Goal: Find specific page/section: Find specific page/section

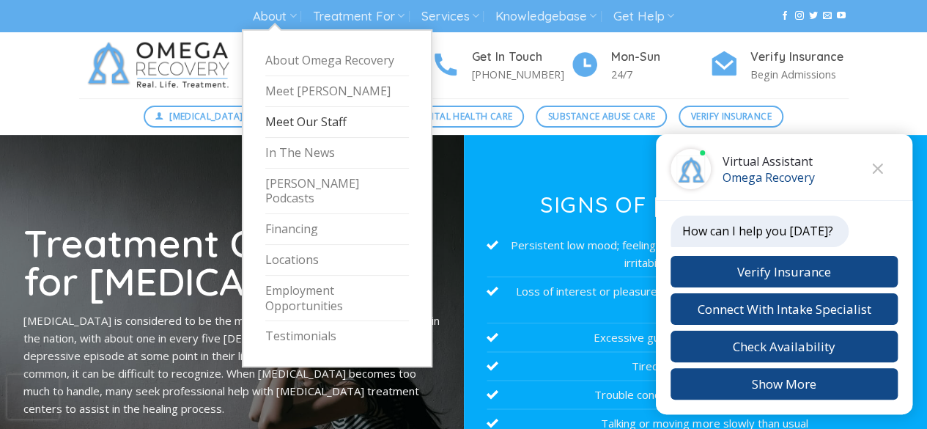
click at [300, 121] on link "Meet Our Staff" at bounding box center [337, 122] width 144 height 31
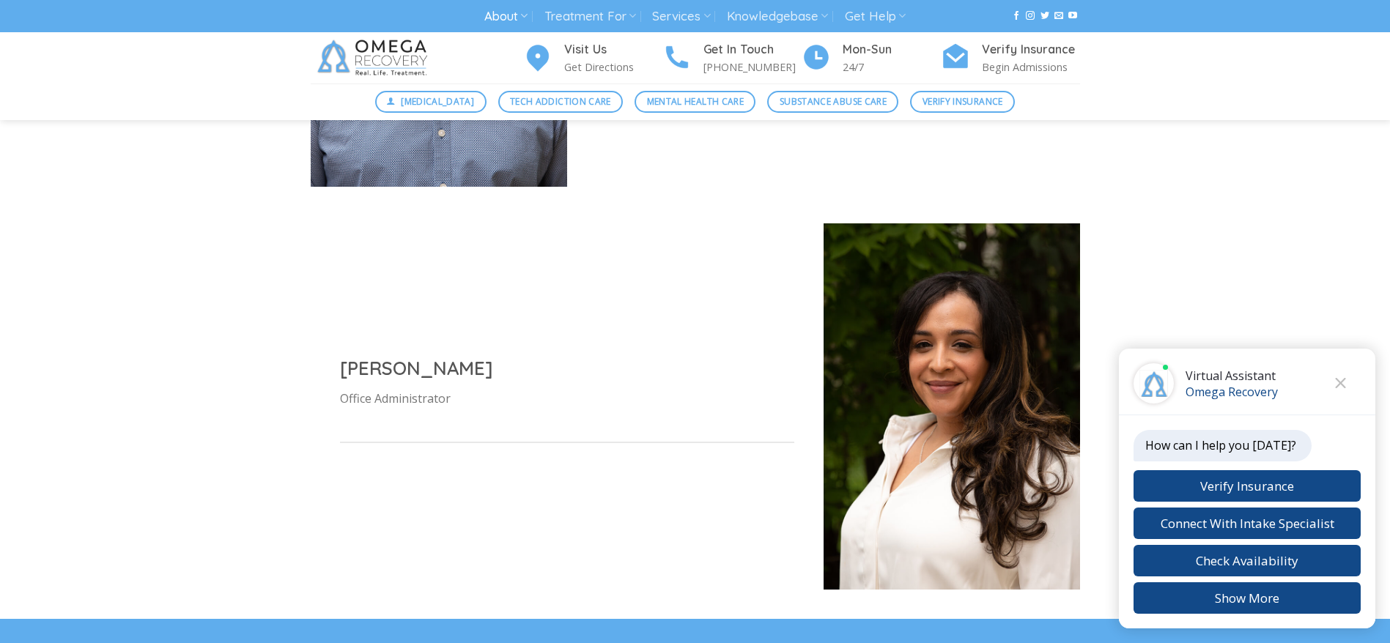
scroll to position [1201, 0]
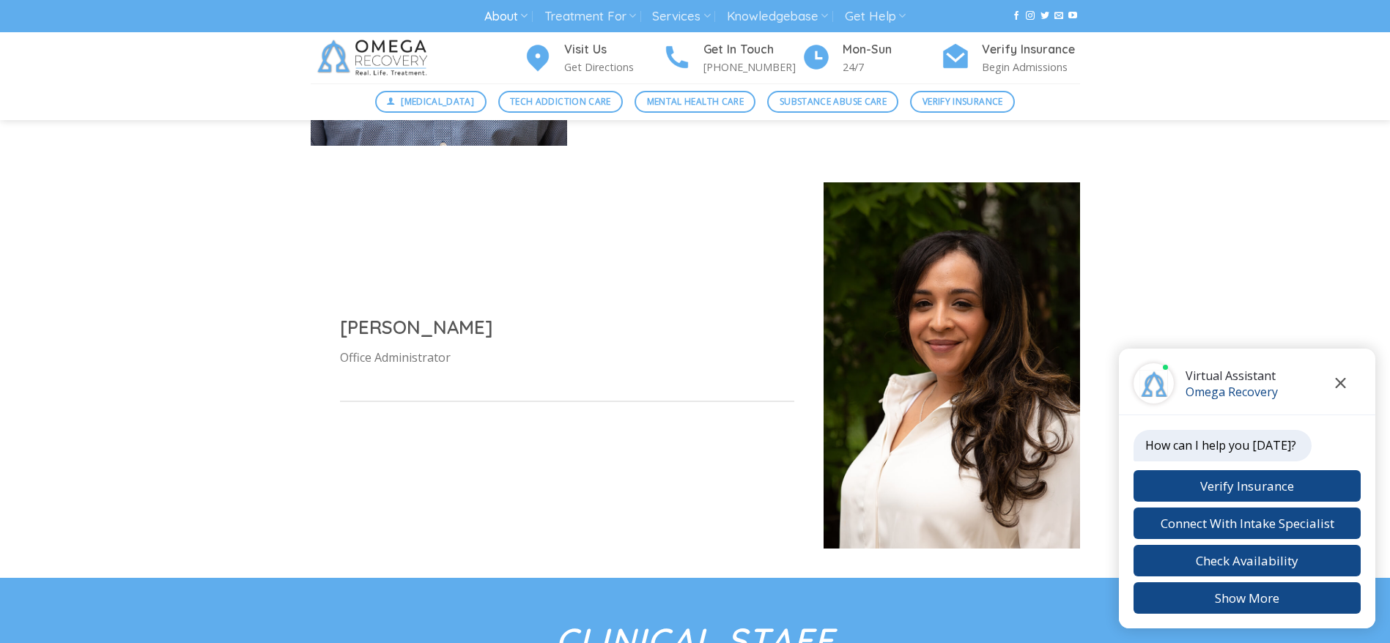
click at [926, 383] on icon "Close chat" at bounding box center [1340, 383] width 10 height 10
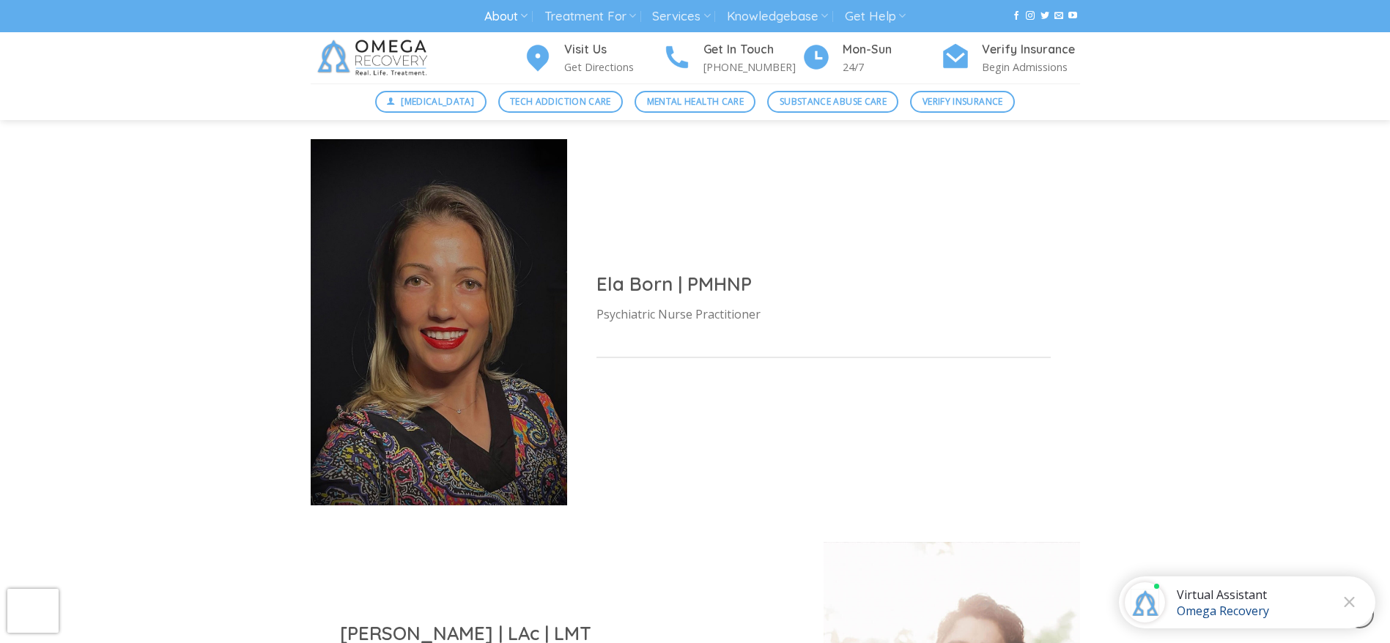
scroll to position [4489, 0]
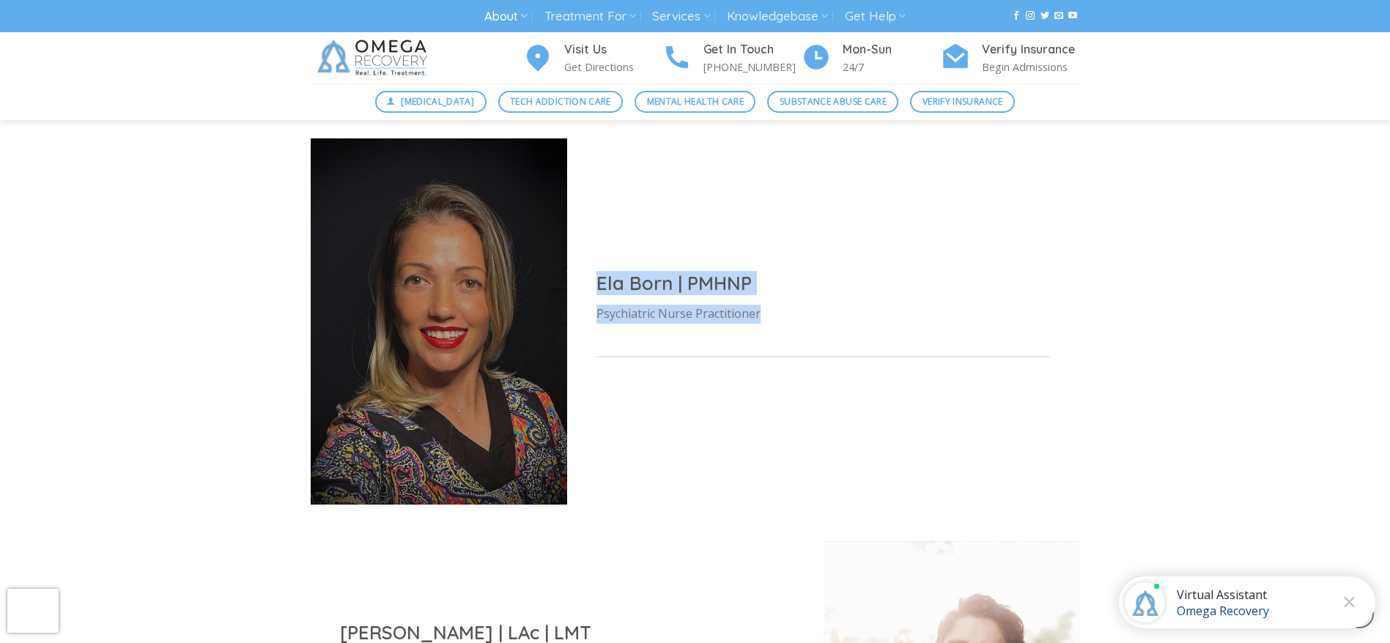
drag, startPoint x: 596, startPoint y: 265, endPoint x: 760, endPoint y: 298, distance: 168.1
click at [760, 298] on div "Ela Born | PMHNP Psychiatric Nurse Practitioner" at bounding box center [823, 322] width 513 height 160
copy div "Ela Born | PMHNP Psychiatric Nurse Practitioner"
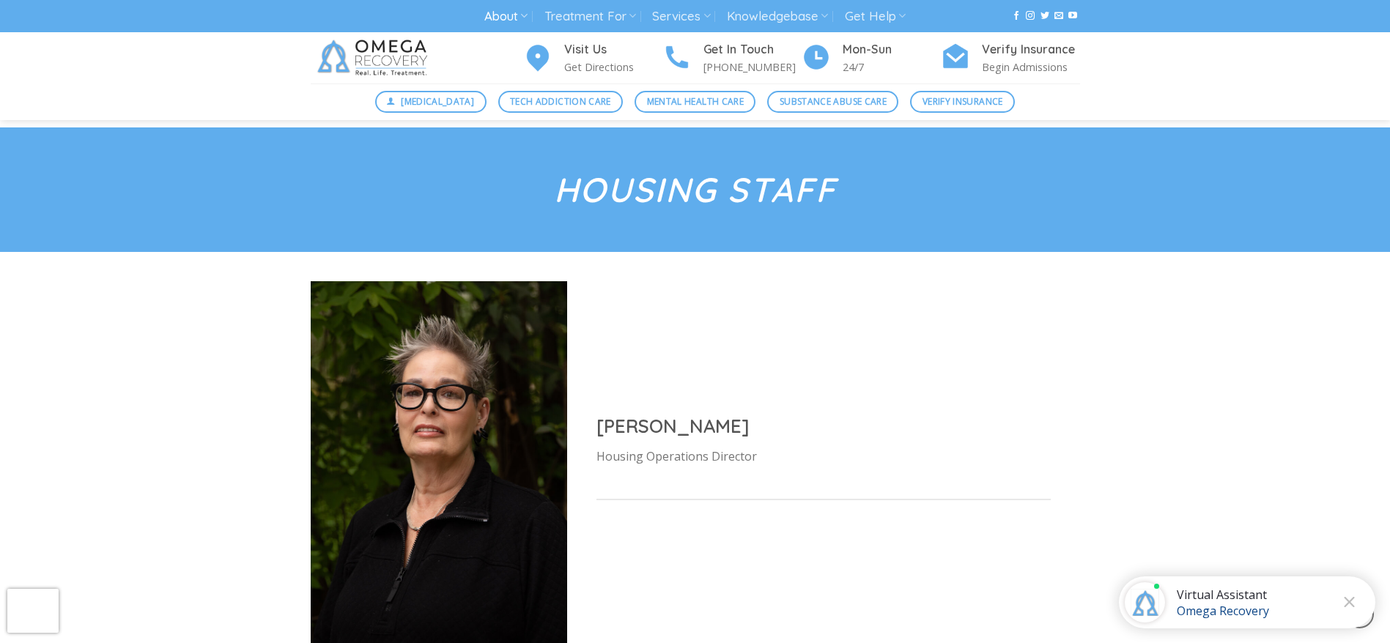
scroll to position [7194, 0]
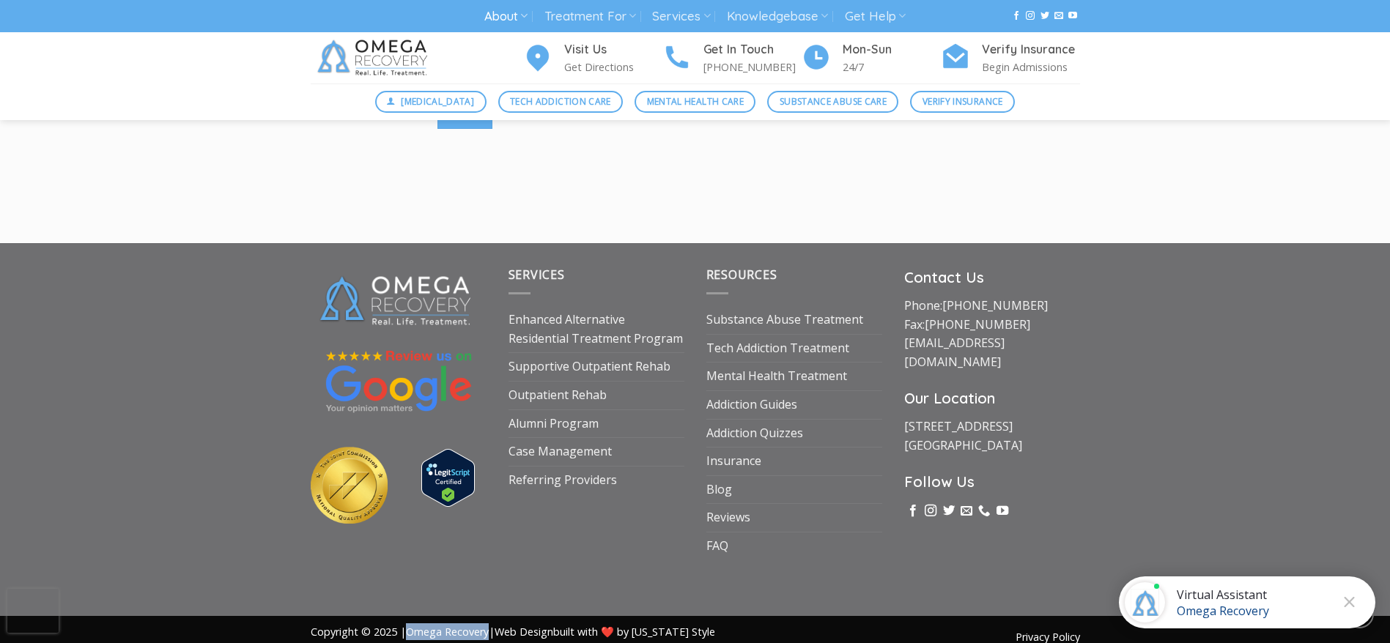
drag, startPoint x: 404, startPoint y: 613, endPoint x: 492, endPoint y: 615, distance: 87.9
click at [492, 428] on span "Copyright © 2025 | Omega Recovery | Web Design built with ❤️ by [US_STATE] Style" at bounding box center [513, 632] width 404 height 14
copy span "Omega Recovery"
